Goal: Obtain resource: Download file/media

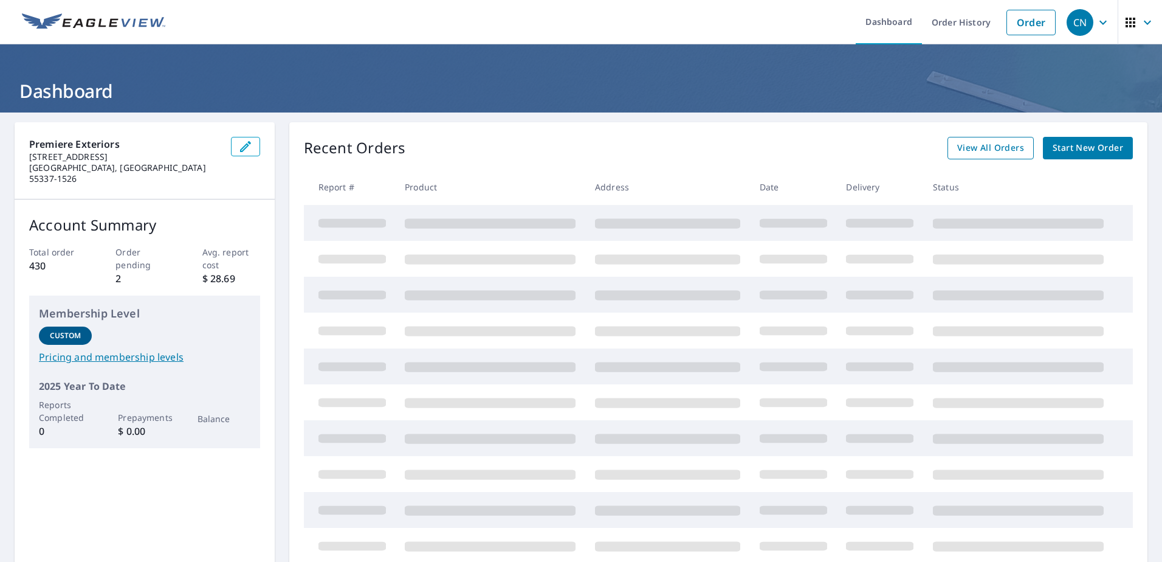
click at [985, 144] on span "View All Orders" at bounding box center [990, 147] width 67 height 15
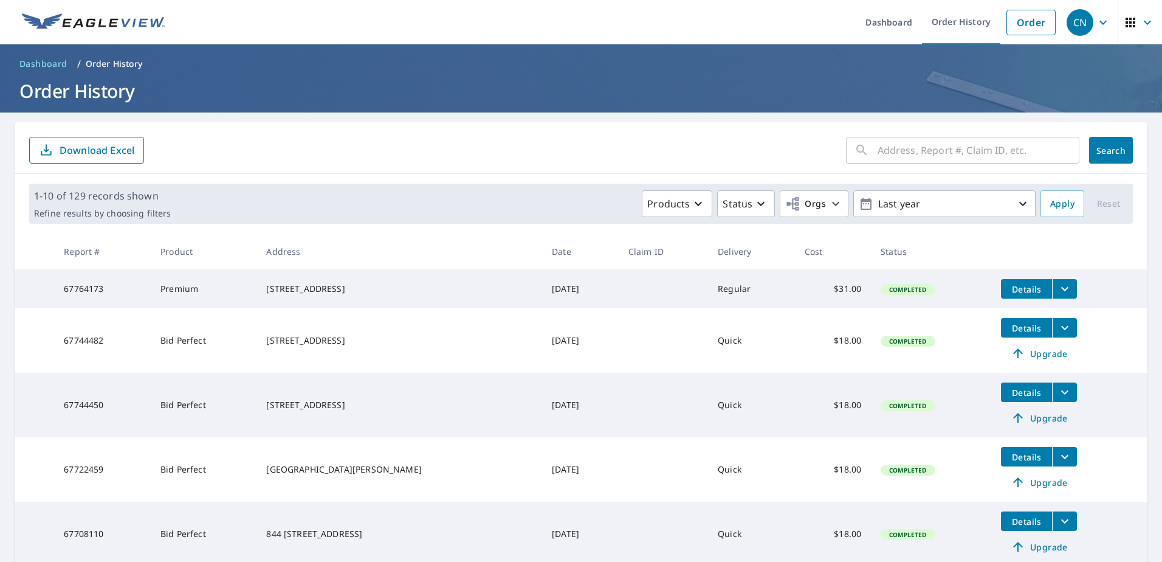
click at [927, 149] on input "text" at bounding box center [979, 150] width 202 height 34
type input "720"
click button "Search" at bounding box center [1111, 150] width 44 height 27
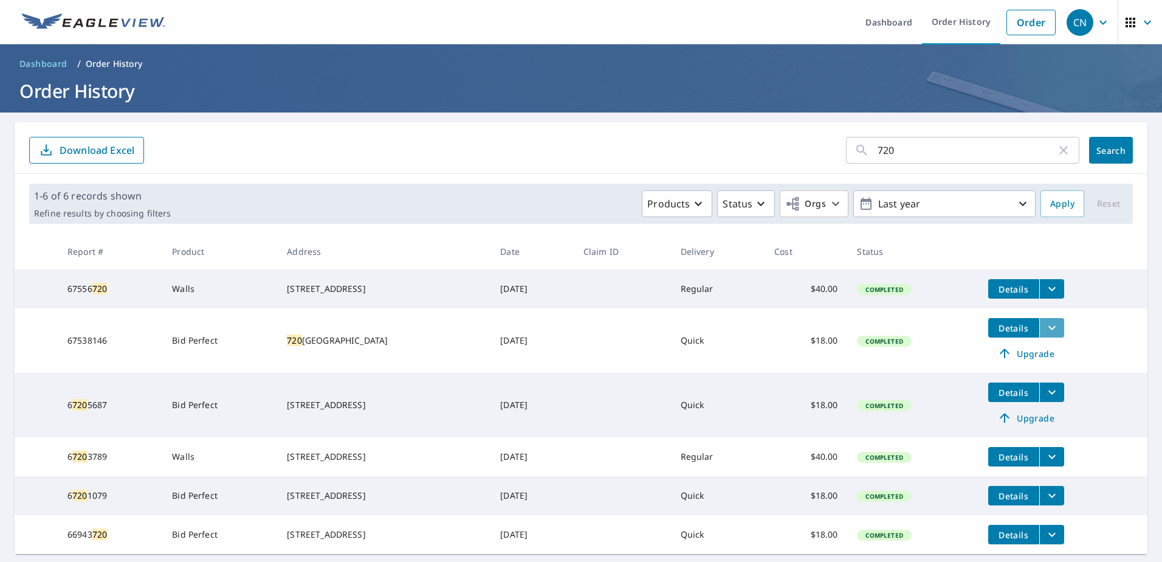
click at [1051, 330] on icon "filesDropdownBtn-67538146" at bounding box center [1052, 328] width 7 height 4
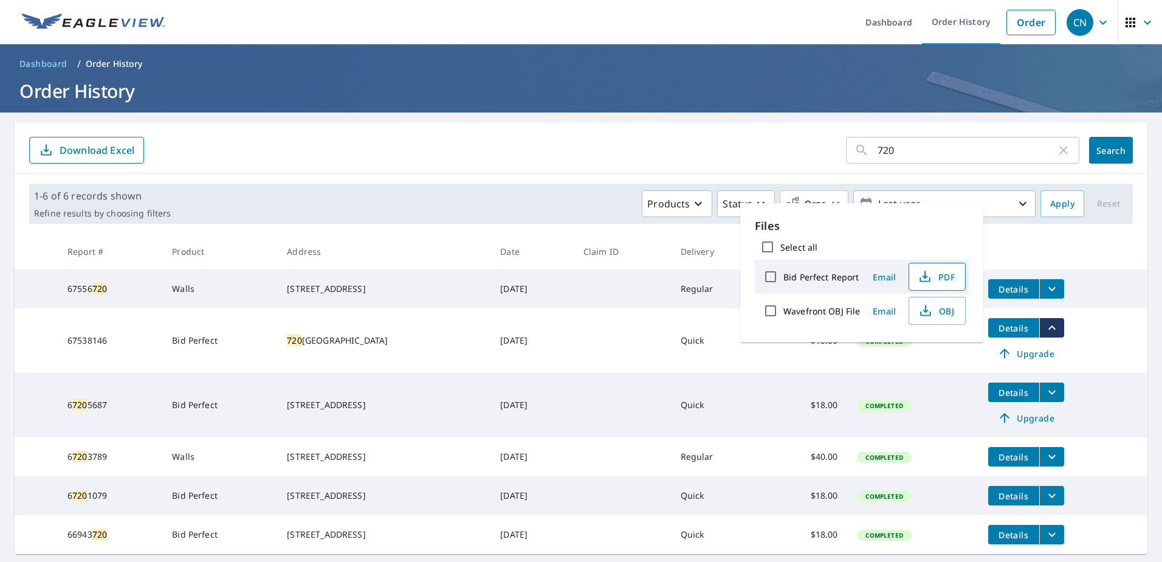
click at [939, 278] on span "PDF" at bounding box center [936, 276] width 39 height 15
click at [703, 346] on td "Quick" at bounding box center [718, 340] width 94 height 64
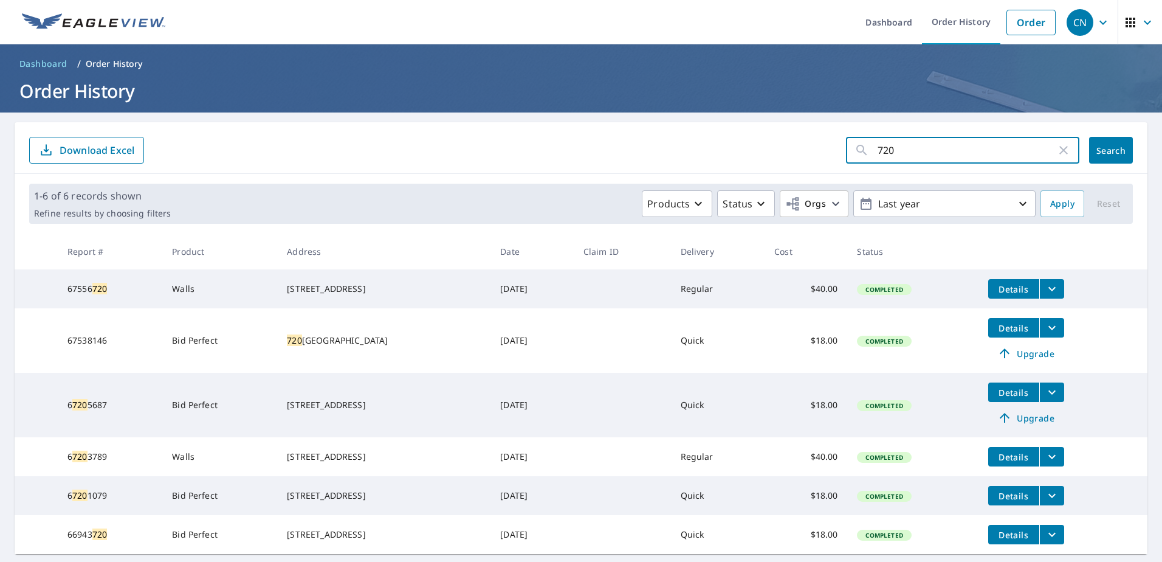
click at [878, 153] on input "720" at bounding box center [967, 150] width 179 height 34
type input "3306"
click button "Search" at bounding box center [1111, 150] width 44 height 27
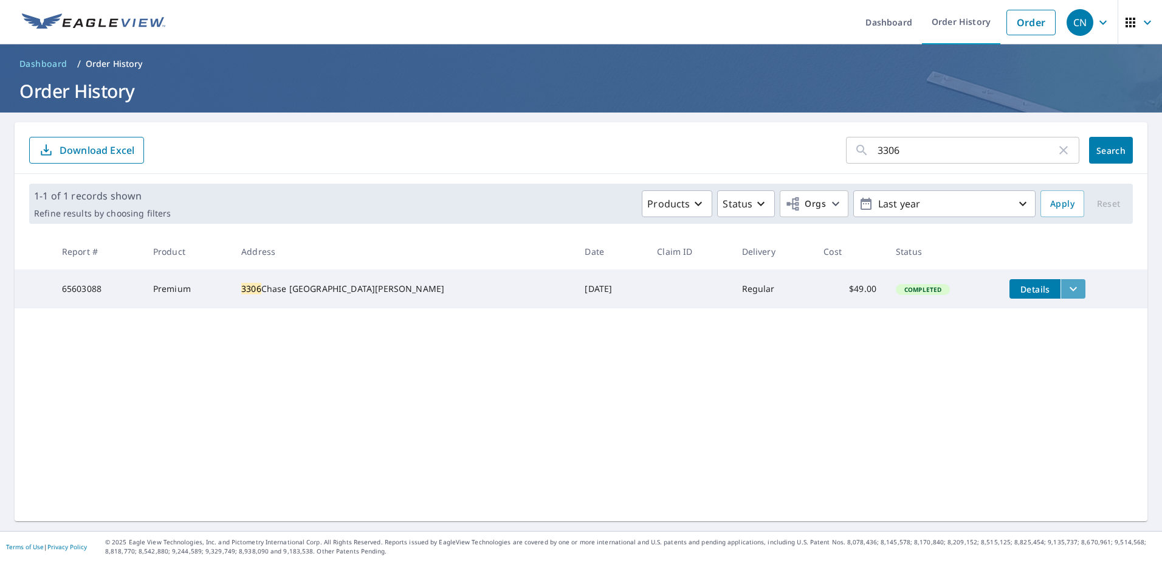
click at [1066, 293] on icon "filesDropdownBtn-65603088" at bounding box center [1073, 288] width 15 height 15
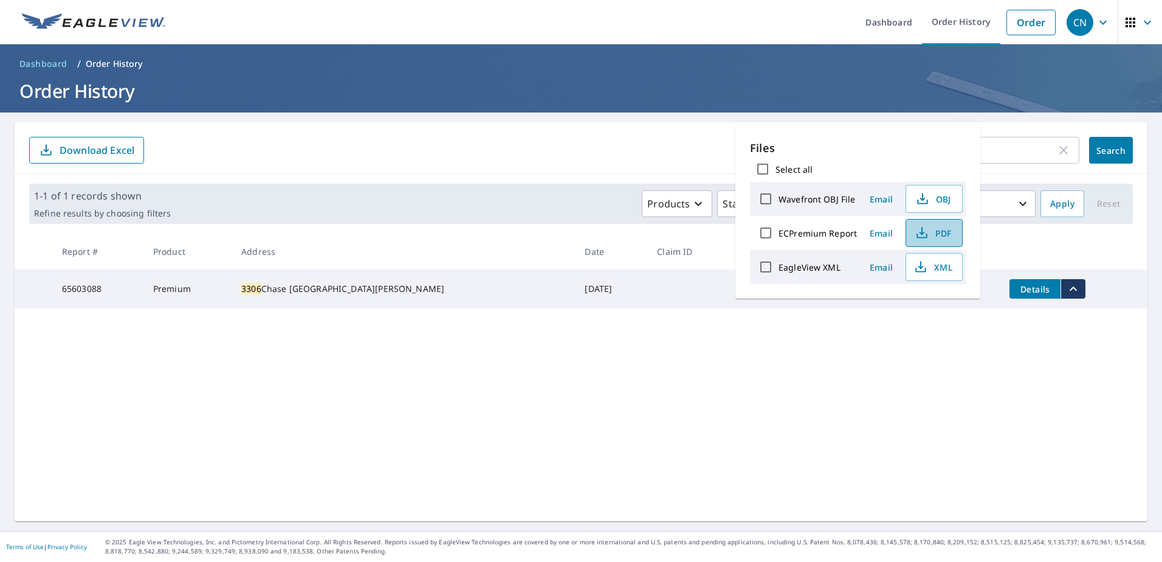
click at [942, 240] on span "PDF" at bounding box center [933, 233] width 39 height 15
click at [1012, 156] on input "3306" at bounding box center [967, 150] width 179 height 34
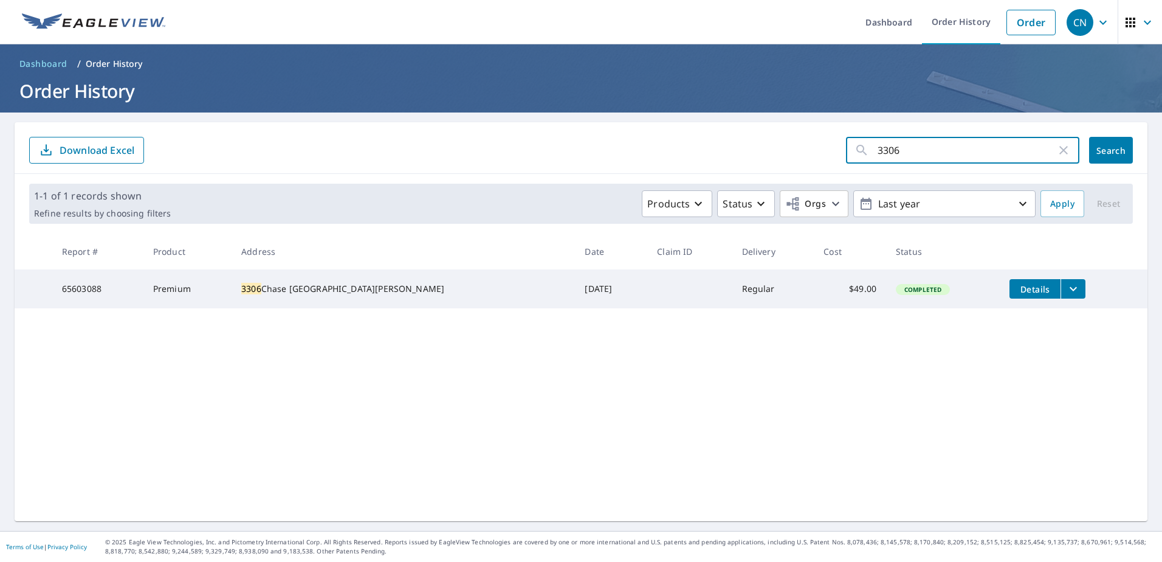
click at [881, 147] on input "3306" at bounding box center [967, 150] width 179 height 34
type input "4213"
click button "Search" at bounding box center [1111, 150] width 44 height 27
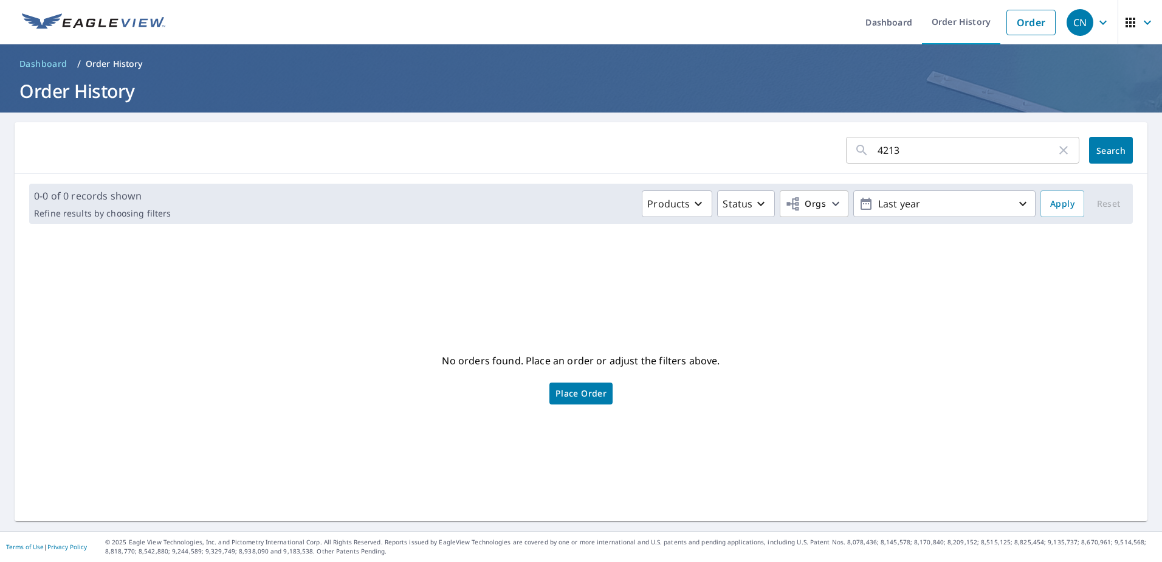
click at [878, 150] on input "4213" at bounding box center [967, 150] width 179 height 34
type input "14817"
click button "Search" at bounding box center [1111, 150] width 44 height 27
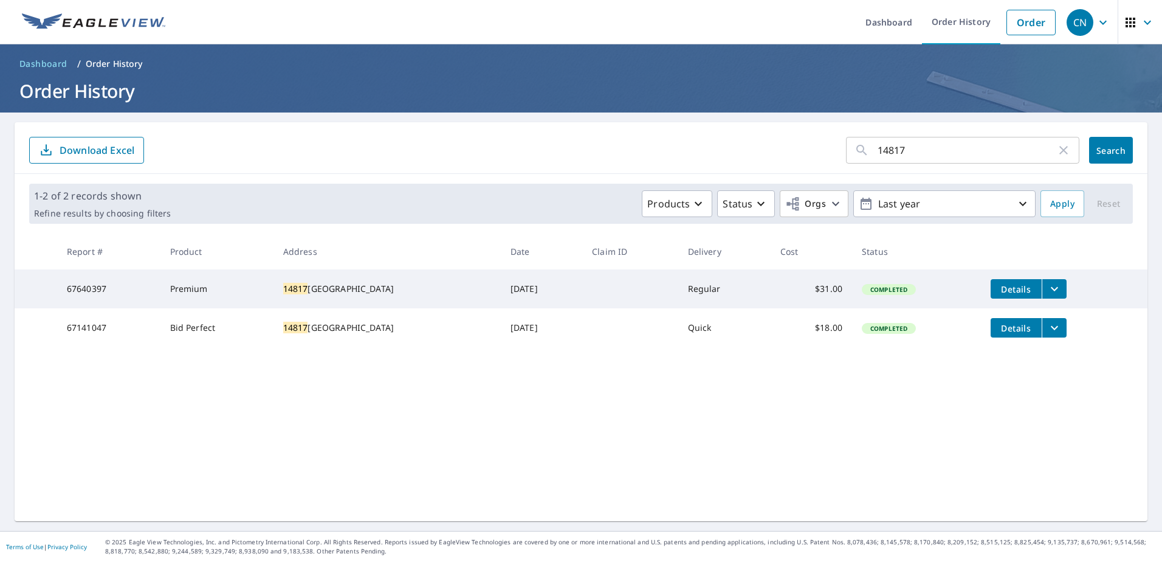
click at [1050, 291] on icon "filesDropdownBtn-67640397" at bounding box center [1054, 288] width 15 height 15
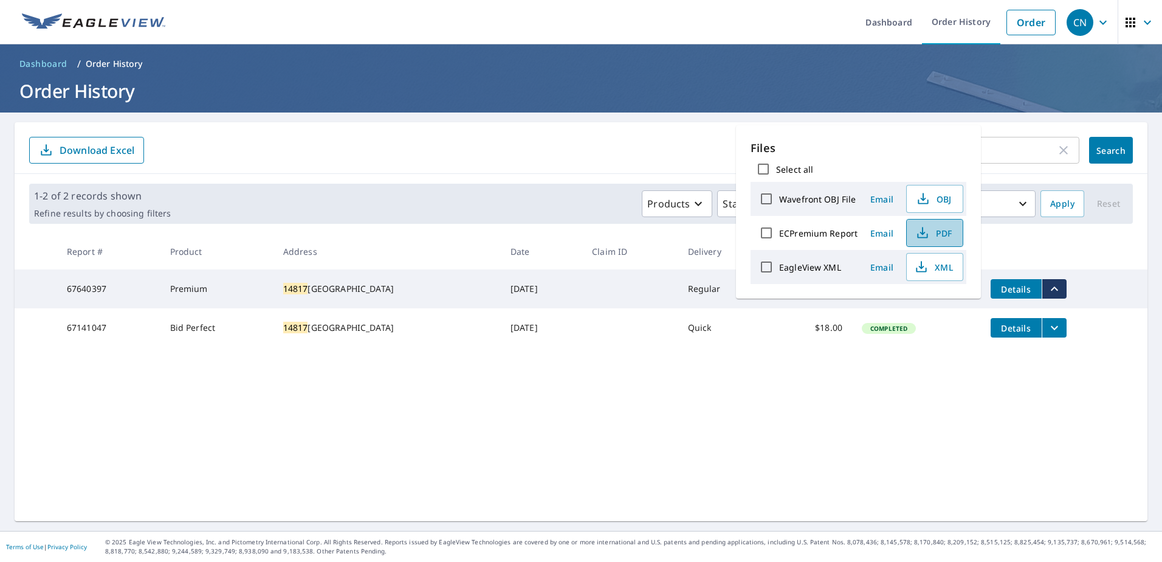
click at [939, 235] on span "PDF" at bounding box center [933, 233] width 39 height 15
click at [818, 390] on div "14817 ​ Search Download Excel 1-2 of 2 records shown Refine results by choosing…" at bounding box center [581, 321] width 1133 height 399
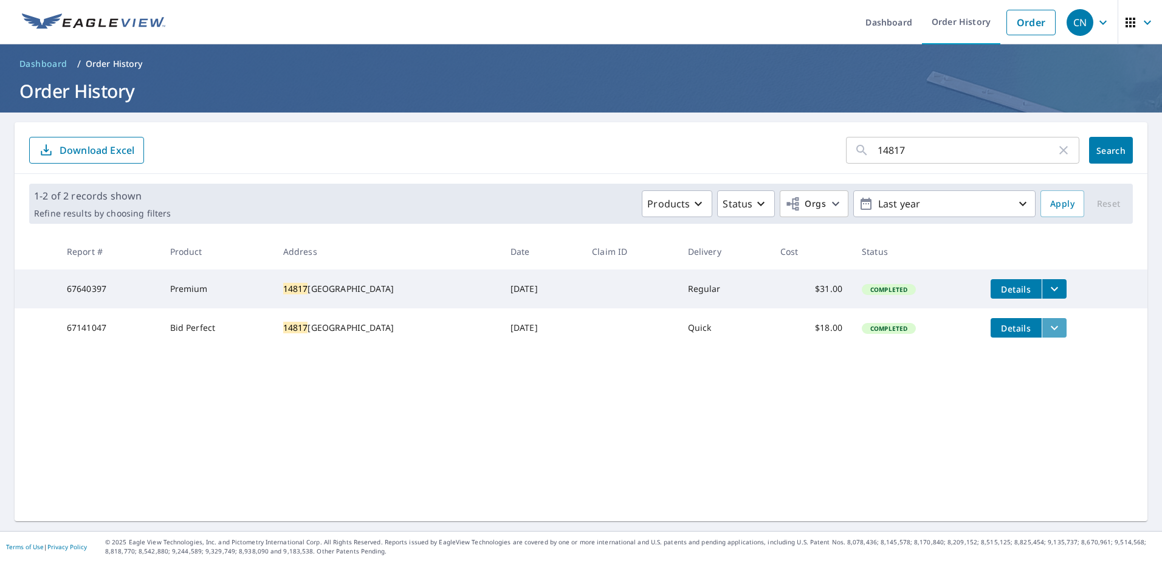
click at [1047, 328] on icon "filesDropdownBtn-67141047" at bounding box center [1054, 327] width 15 height 15
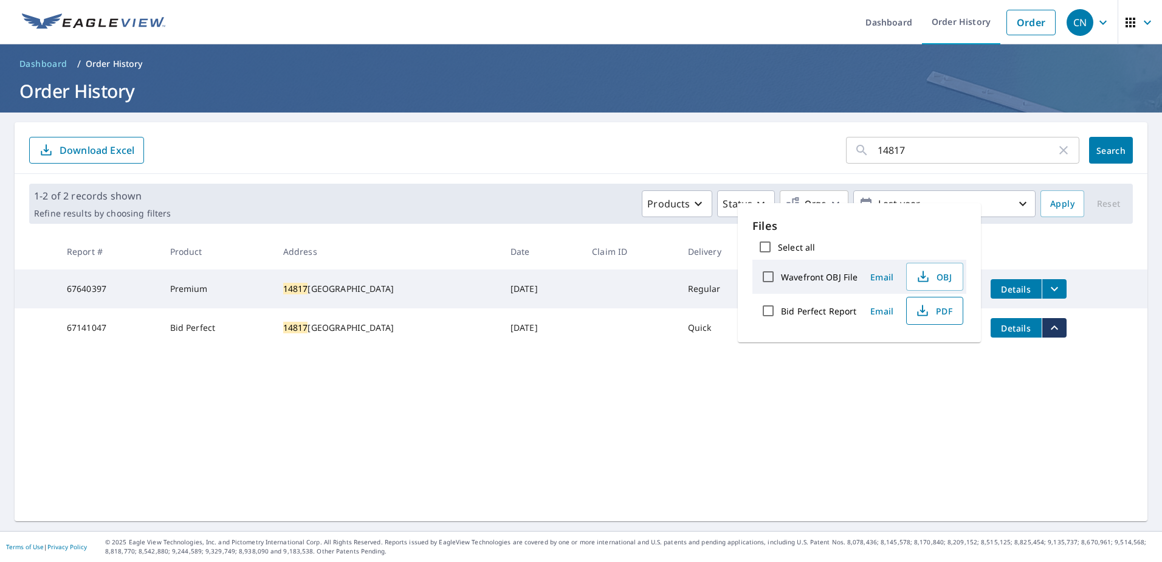
click at [936, 312] on span "PDF" at bounding box center [933, 310] width 39 height 15
click at [881, 368] on div "14817 ​ Search Download Excel 1-2 of 2 records shown Refine results by choosing…" at bounding box center [581, 321] width 1133 height 399
